Goal: Complete application form

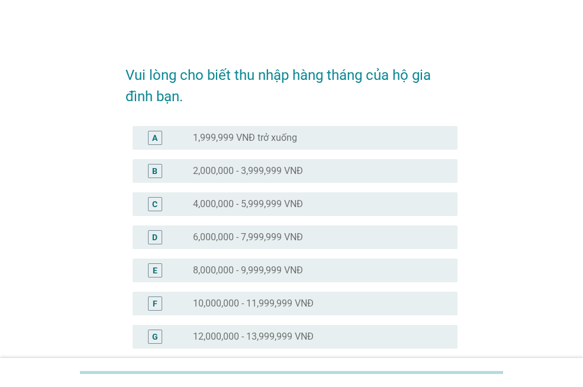
scroll to position [296, 0]
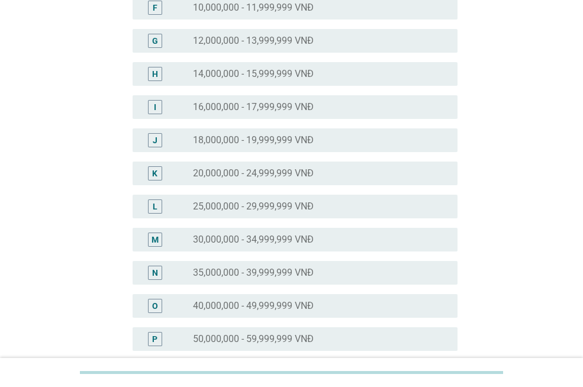
click at [277, 240] on label "30,000,000 - 34,999,999 VNĐ" at bounding box center [253, 240] width 121 height 12
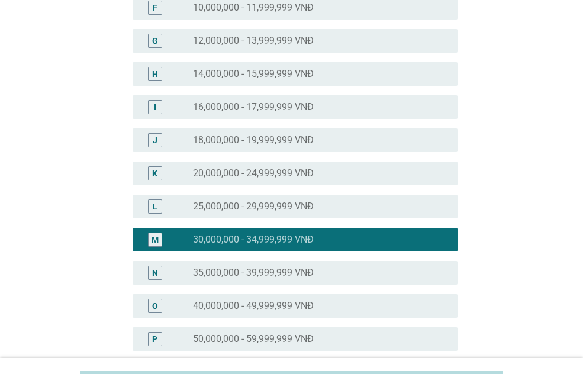
drag, startPoint x: 277, startPoint y: 271, endPoint x: 305, endPoint y: 303, distance: 42.4
click at [277, 271] on label "35,000,000 - 39,999,999 VNĐ" at bounding box center [253, 273] width 121 height 12
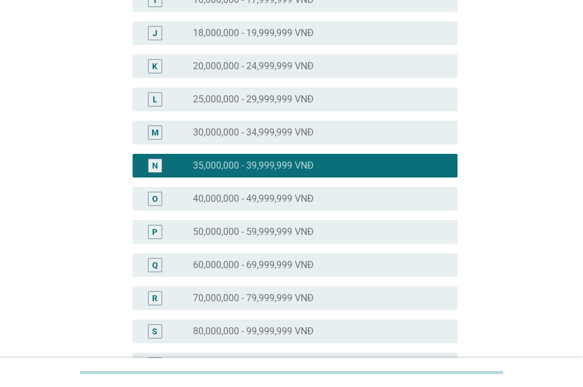
scroll to position [533, 0]
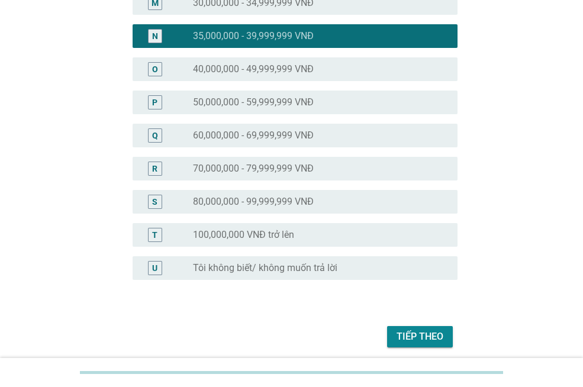
click at [387, 330] on div "Tiếp theo" at bounding box center [292, 337] width 332 height 28
click at [409, 330] on div "Tiếp theo" at bounding box center [420, 337] width 47 height 14
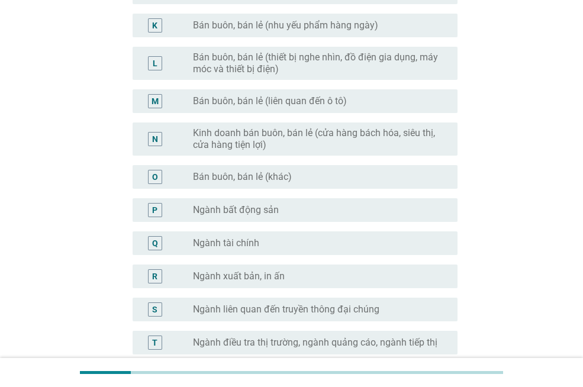
scroll to position [647, 0]
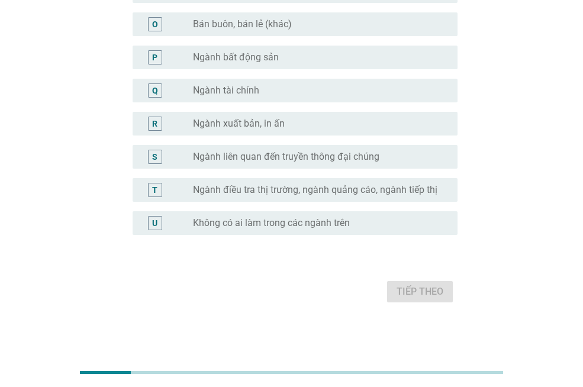
click at [322, 226] on label "Không có ai làm trong các ngành trên" at bounding box center [271, 223] width 157 height 12
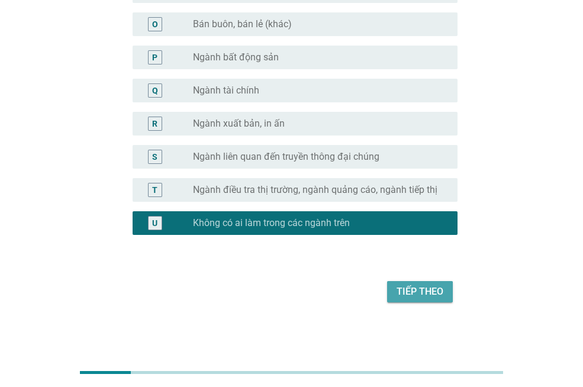
click at [432, 300] on button "Tiếp theo" at bounding box center [420, 291] width 66 height 21
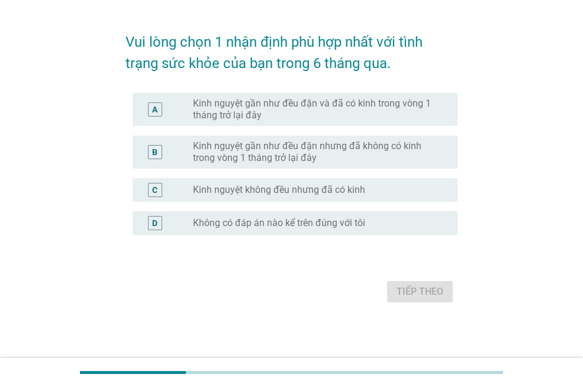
scroll to position [0, 0]
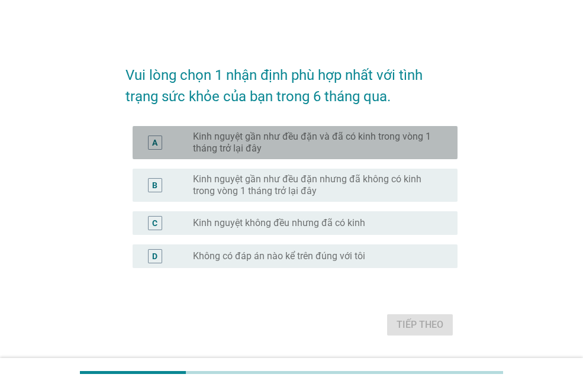
click at [355, 149] on label "Kinh nguyệt gần như đều đặn và đã có kinh trong vòng 1 tháng trở lại đây" at bounding box center [316, 143] width 246 height 24
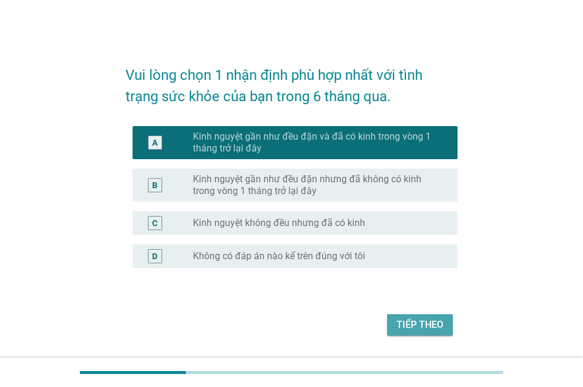
click at [434, 329] on div "Tiếp theo" at bounding box center [420, 325] width 47 height 14
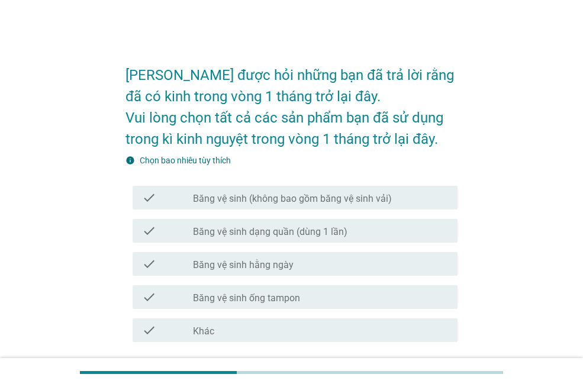
click at [317, 203] on label "Băng vệ sinh (không bao gồm băng vệ sinh vải)" at bounding box center [292, 199] width 199 height 12
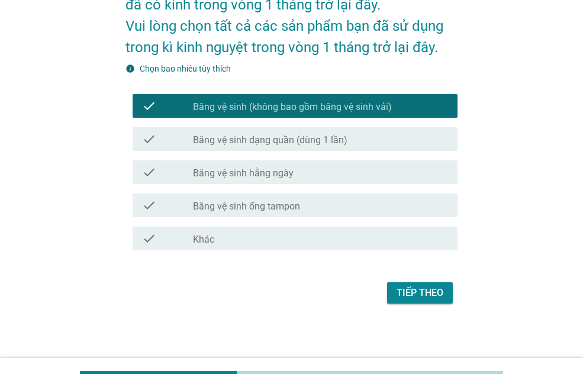
scroll to position [93, 0]
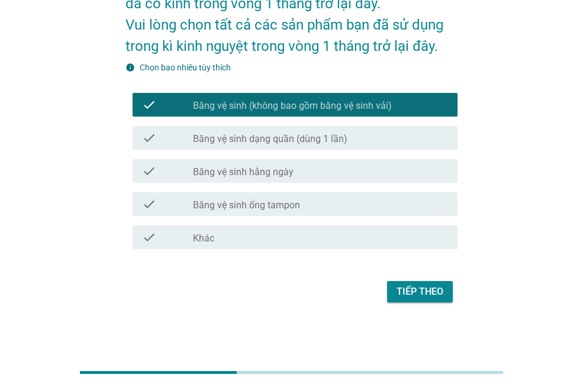
click at [408, 299] on button "Tiếp theo" at bounding box center [420, 291] width 66 height 21
